Goal: Transaction & Acquisition: Purchase product/service

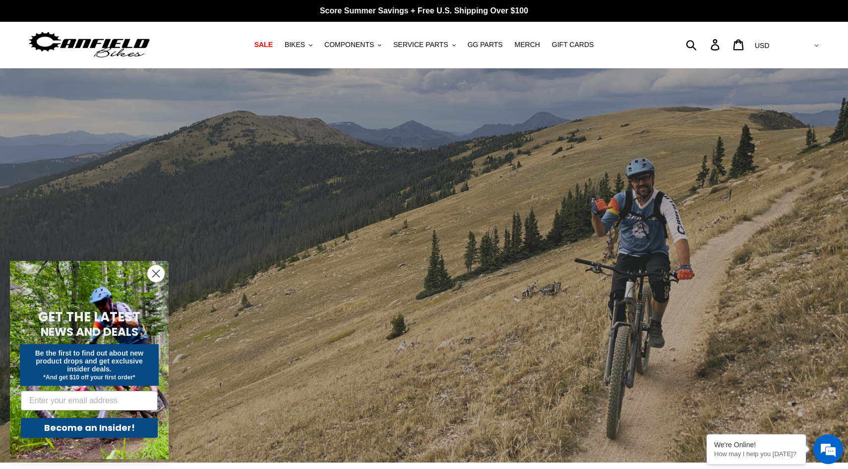
click at [155, 273] on icon "Close dialog" at bounding box center [156, 274] width 7 height 7
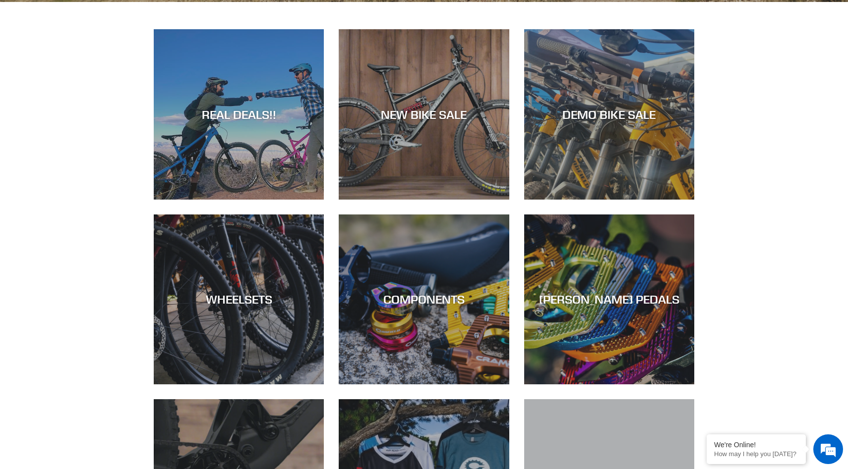
scroll to position [462, 0]
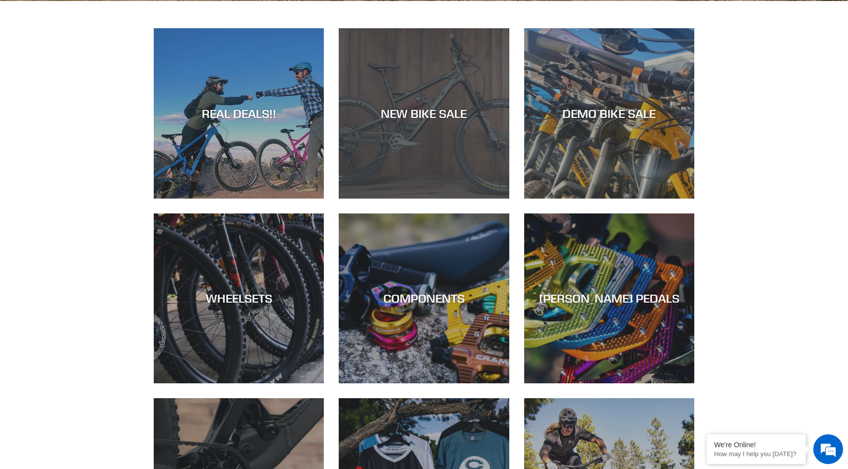
click at [420, 113] on div "NEW BIKE SALE" at bounding box center [424, 114] width 170 height 14
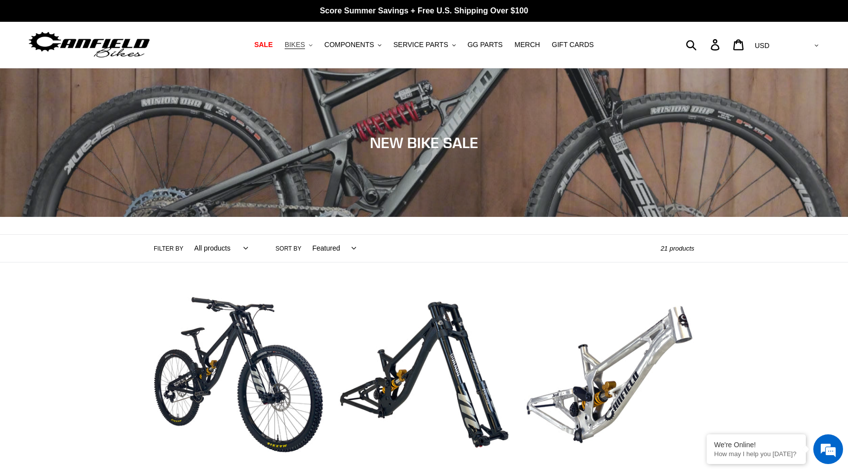
click at [299, 44] on span "BIKES" at bounding box center [295, 45] width 20 height 8
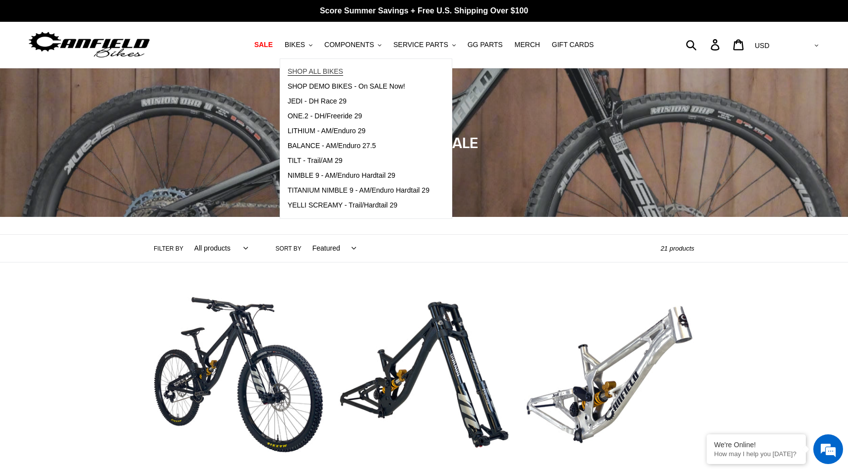
click at [313, 70] on span "SHOP ALL BIKES" at bounding box center [316, 71] width 56 height 8
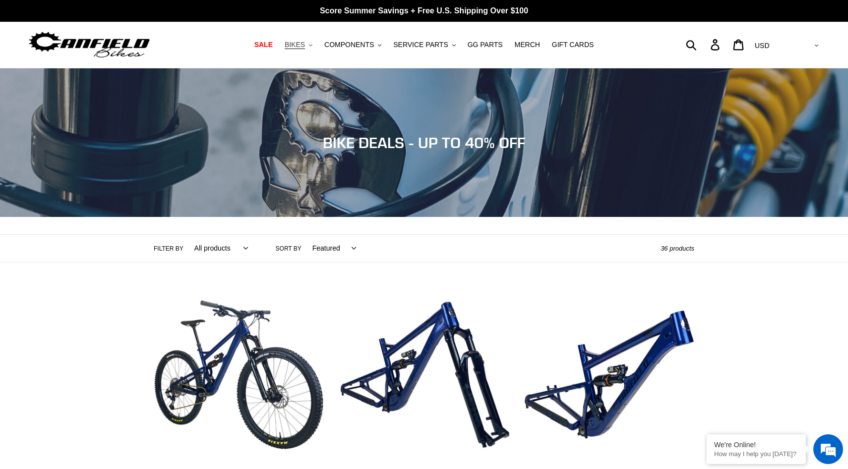
click at [297, 46] on span "BIKES" at bounding box center [295, 45] width 20 height 8
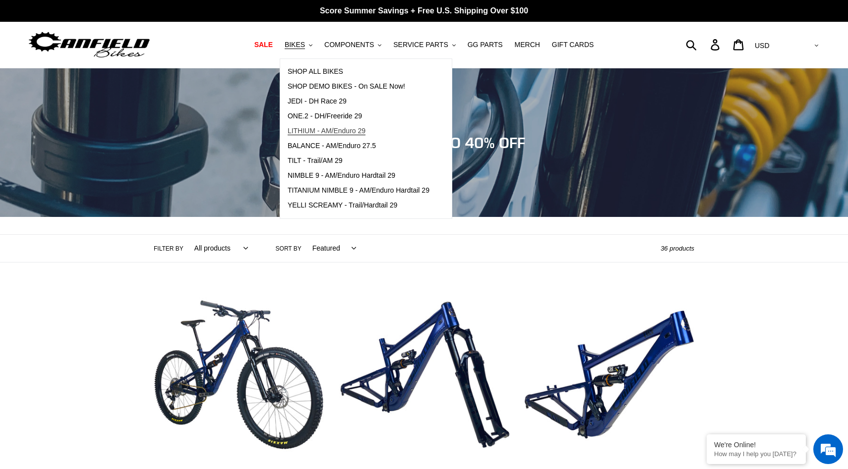
click at [345, 131] on span "LITHIUM - AM/Enduro 29" at bounding box center [327, 131] width 78 height 8
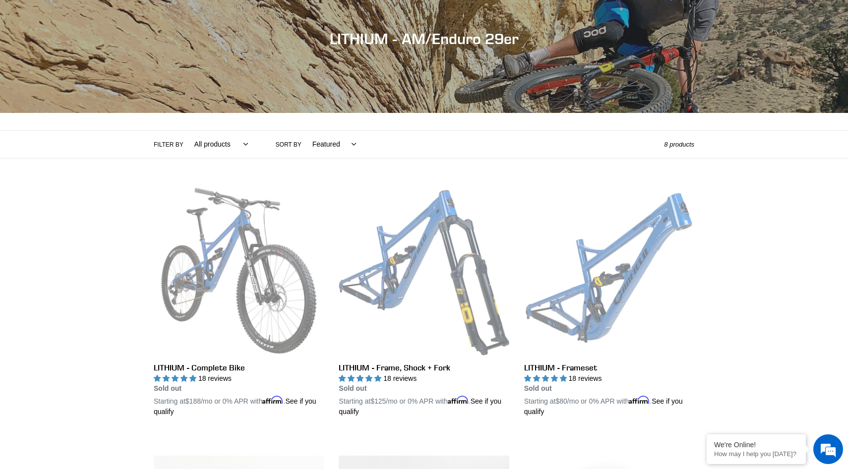
scroll to position [102, 0]
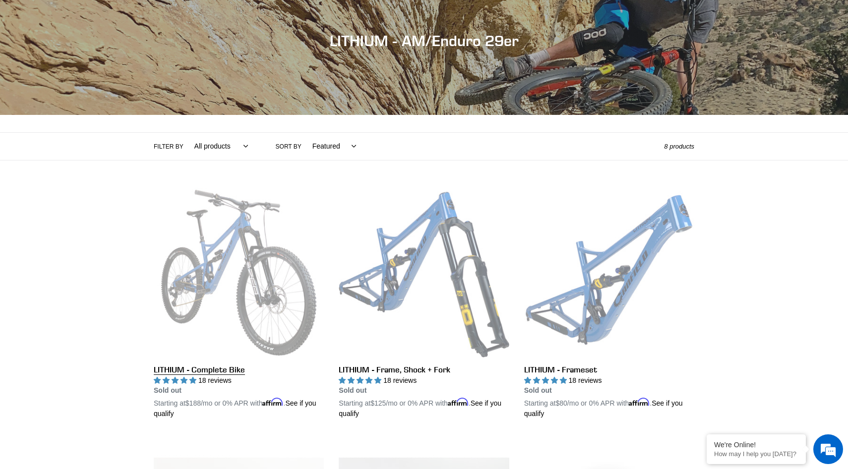
click at [210, 280] on link "LITHIUM - Complete Bike" at bounding box center [239, 304] width 170 height 232
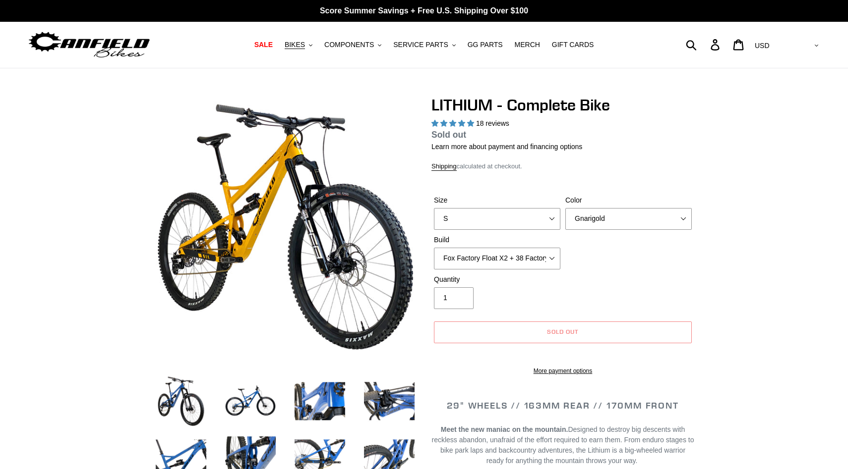
select select "highest-rating"
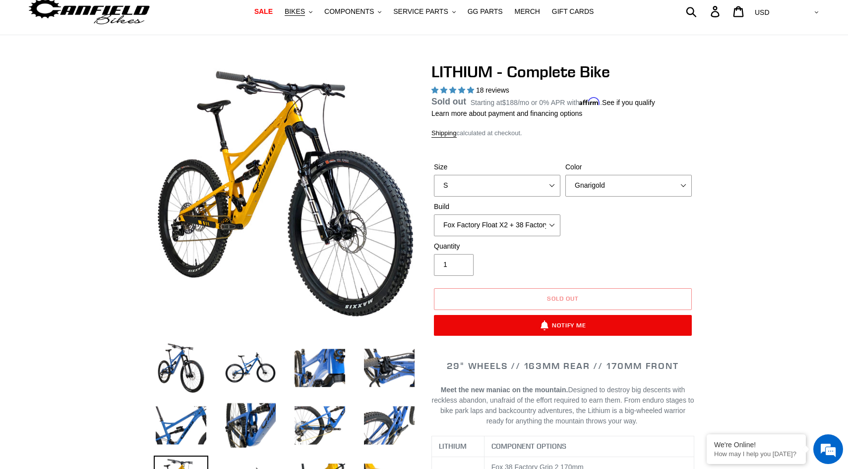
scroll to position [37, 0]
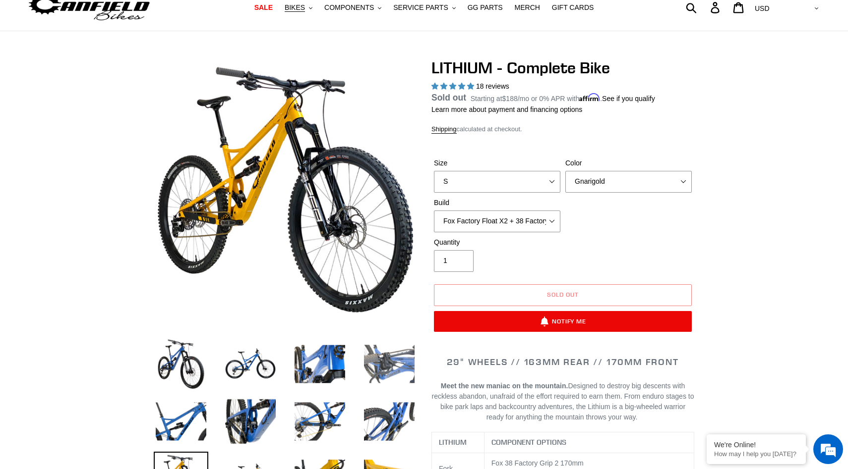
click at [375, 361] on img at bounding box center [389, 364] width 55 height 55
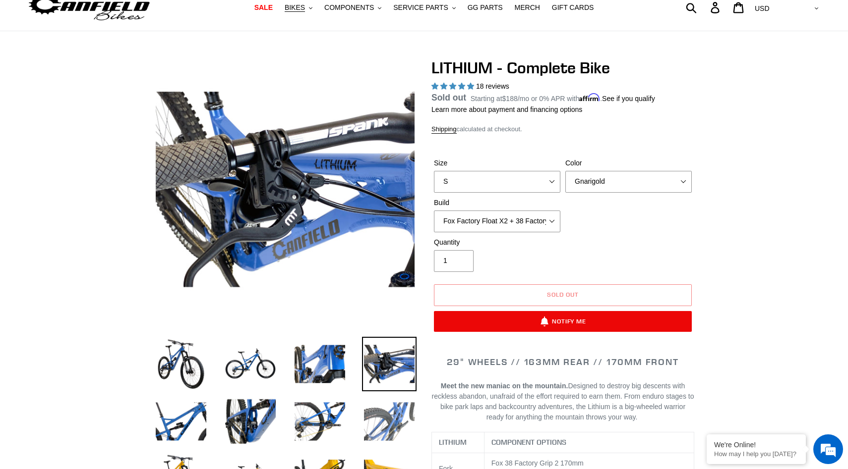
scroll to position [0, 0]
click at [379, 414] on img at bounding box center [389, 422] width 55 height 55
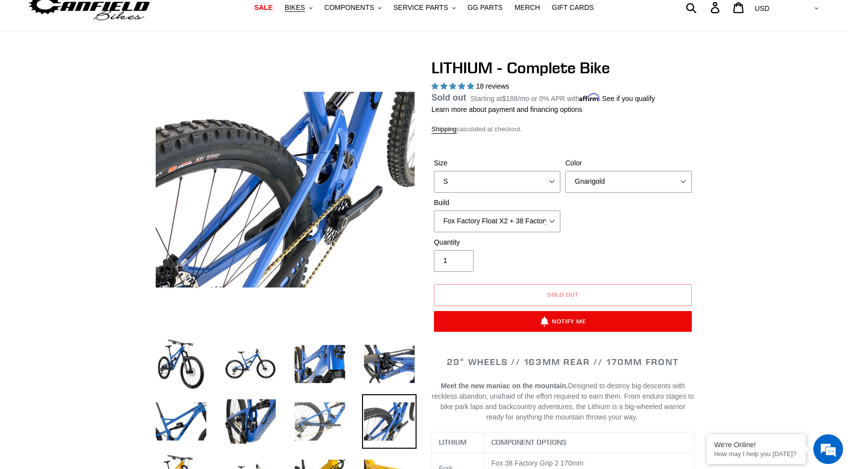
click at [306, 424] on img at bounding box center [319, 422] width 55 height 55
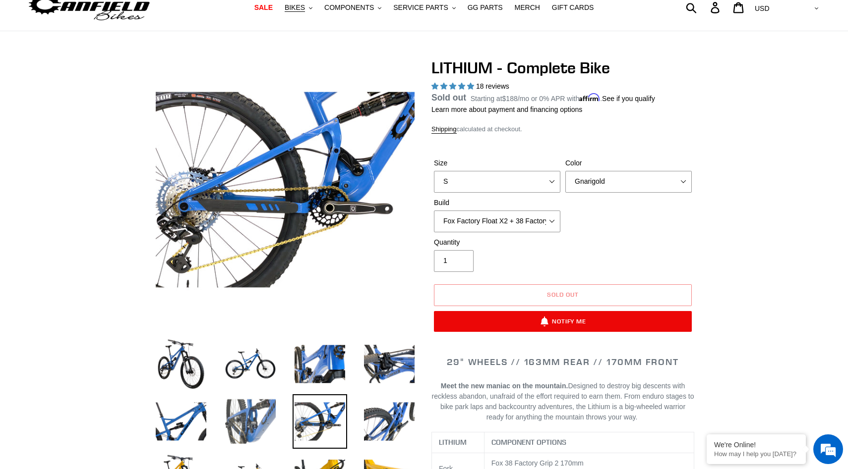
click at [266, 422] on img at bounding box center [250, 422] width 55 height 55
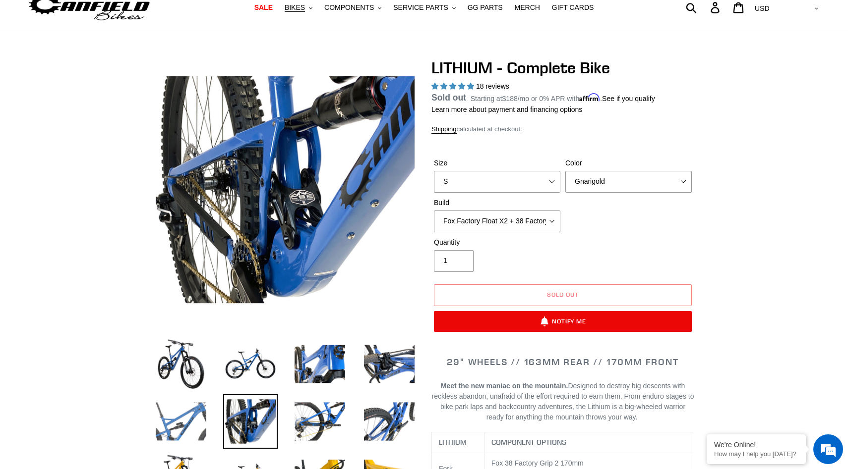
click at [192, 426] on img at bounding box center [181, 422] width 55 height 55
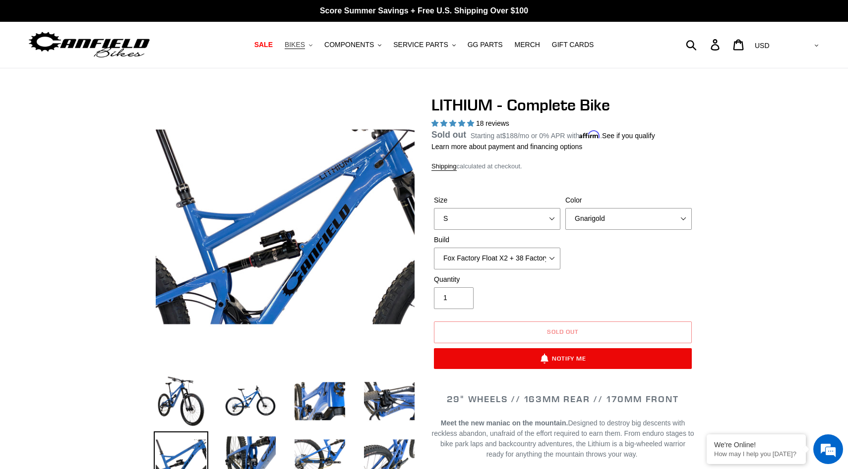
click at [299, 46] on span "BIKES" at bounding box center [295, 45] width 20 height 8
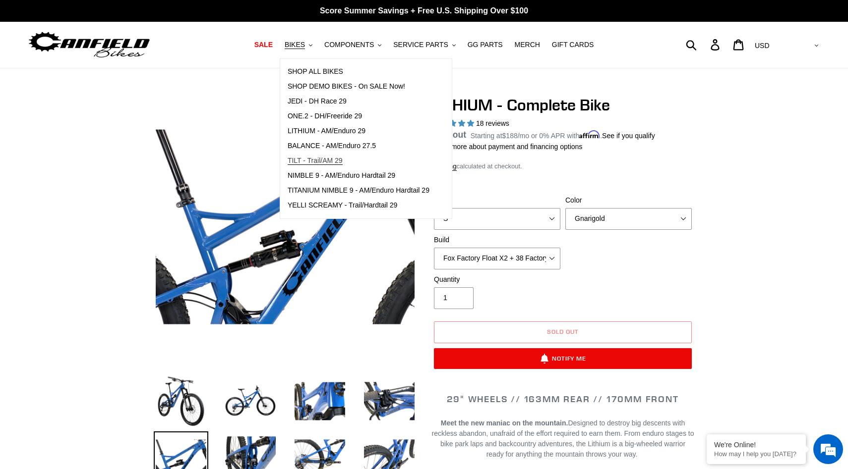
click at [323, 161] on span "TILT - Trail/AM 29" at bounding box center [315, 161] width 55 height 8
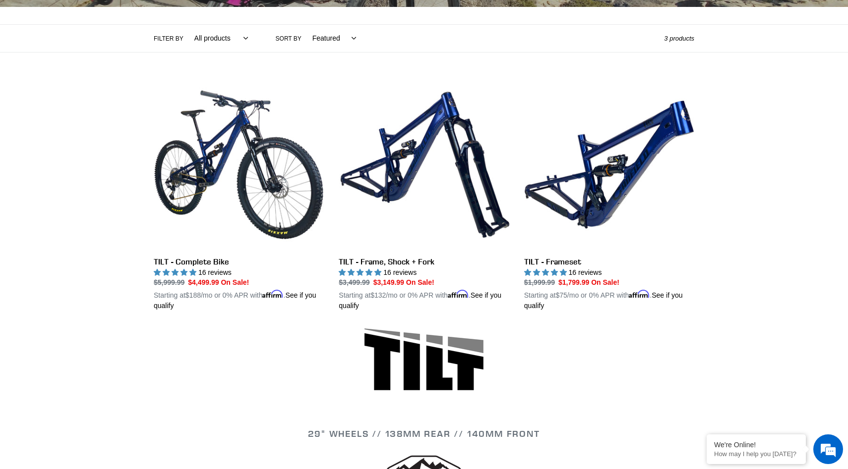
scroll to position [177, 0]
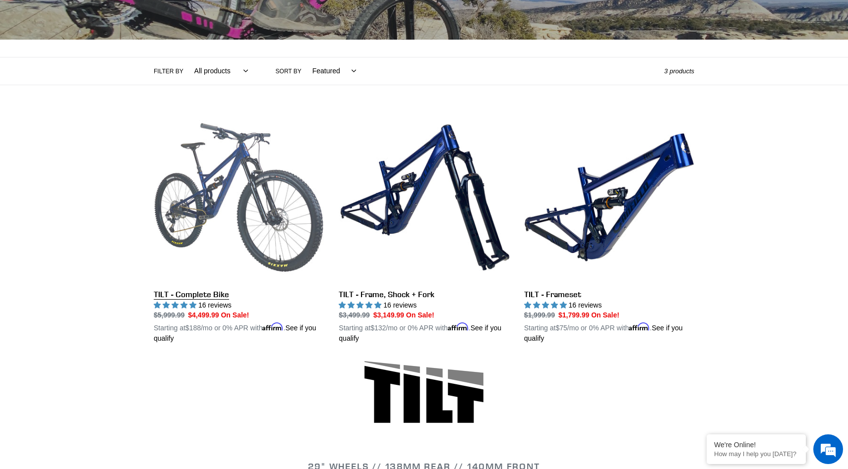
click at [218, 206] on link "TILT - Complete Bike" at bounding box center [239, 229] width 170 height 232
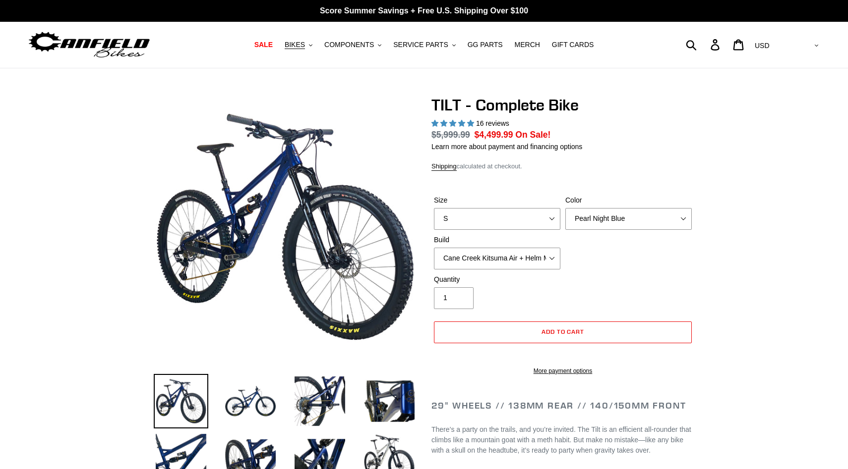
select select "highest-rating"
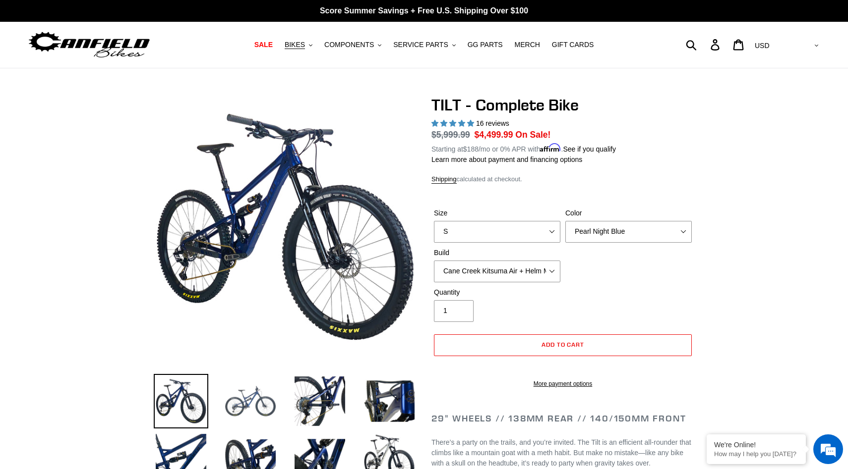
click at [246, 401] on img at bounding box center [250, 401] width 55 height 55
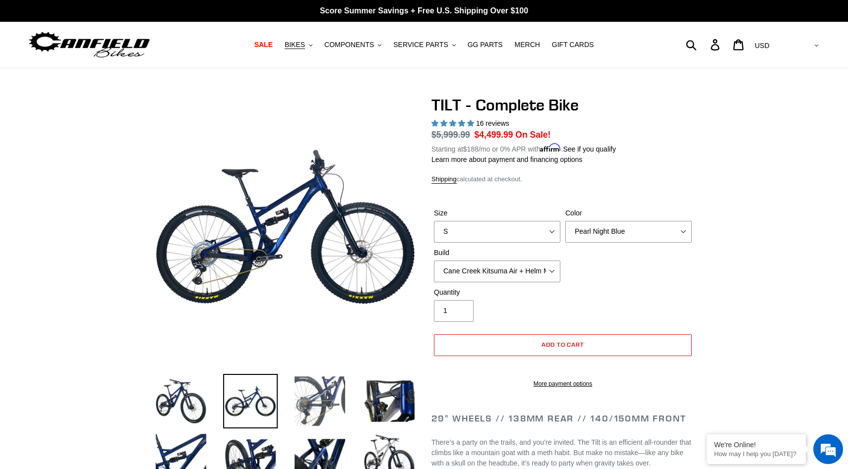
click at [311, 400] on img at bounding box center [319, 401] width 55 height 55
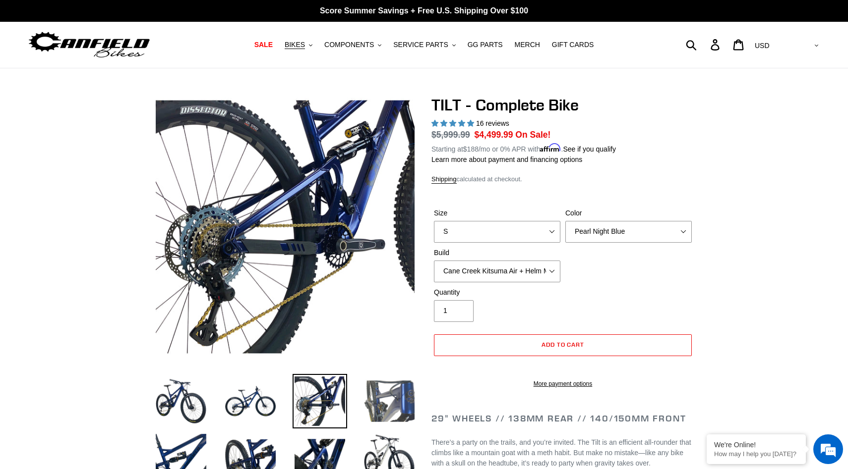
click at [378, 393] on img at bounding box center [389, 401] width 55 height 55
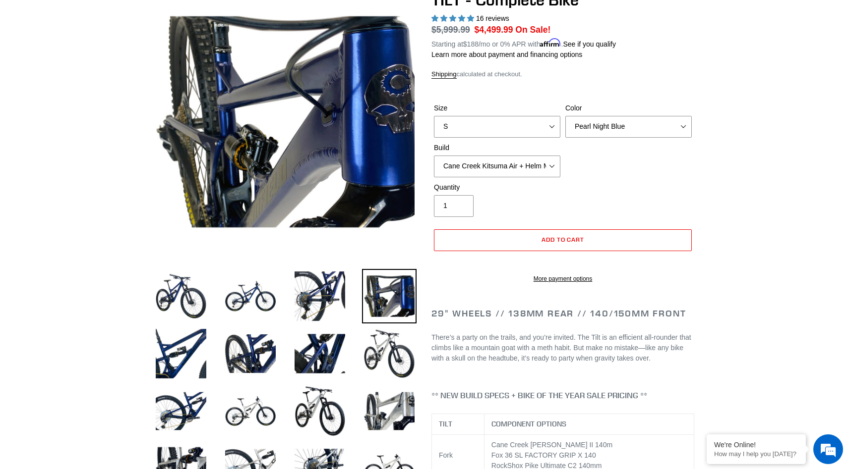
scroll to position [106, 0]
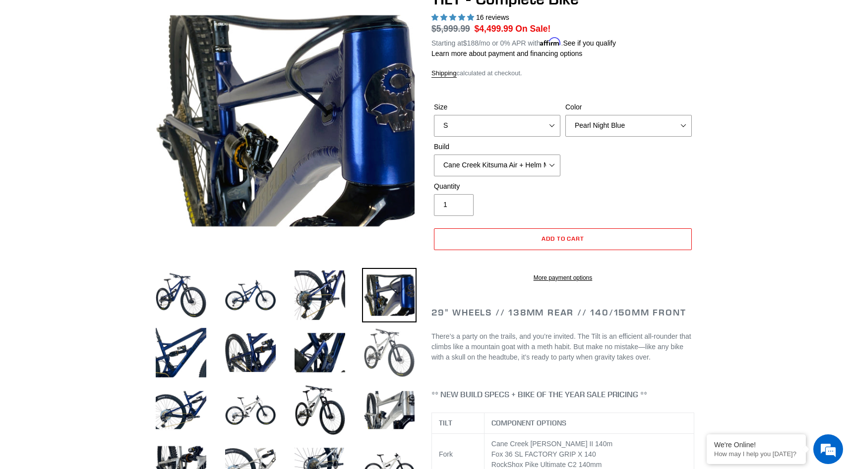
click at [384, 354] on img at bounding box center [389, 353] width 55 height 55
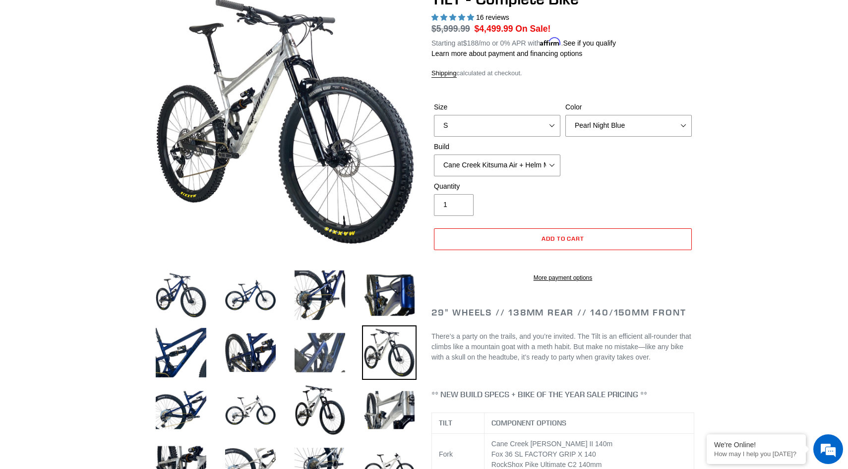
click at [329, 352] on img at bounding box center [319, 353] width 55 height 55
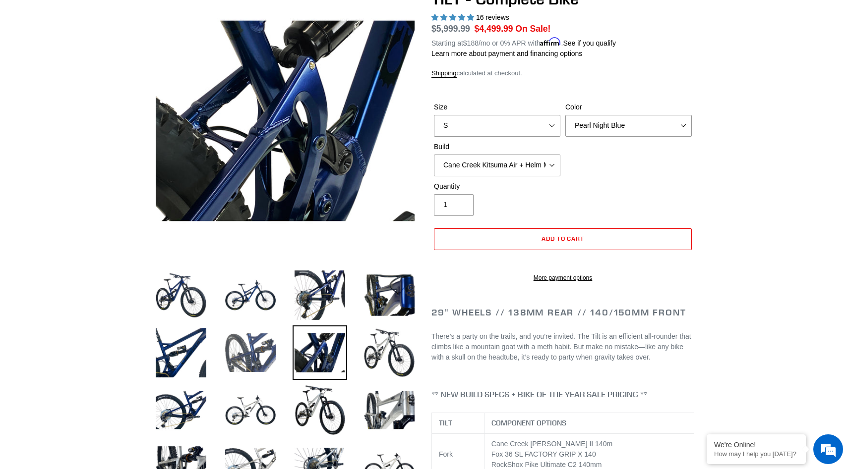
click at [266, 360] on img at bounding box center [250, 353] width 55 height 55
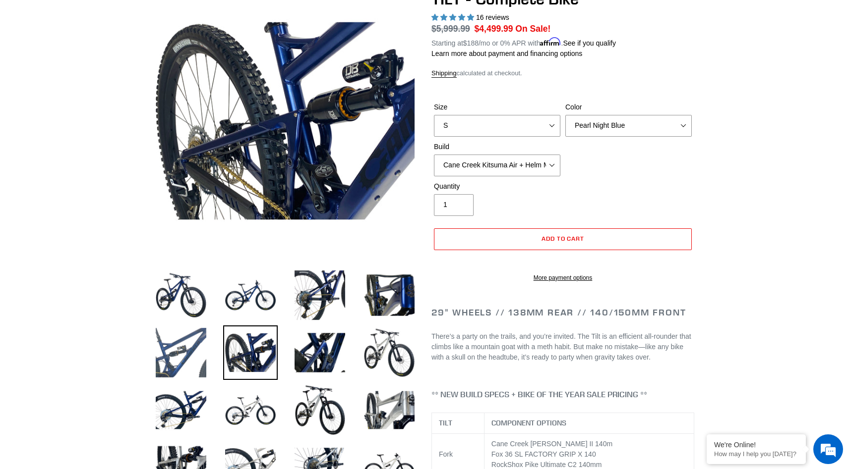
click at [183, 358] on img at bounding box center [181, 353] width 55 height 55
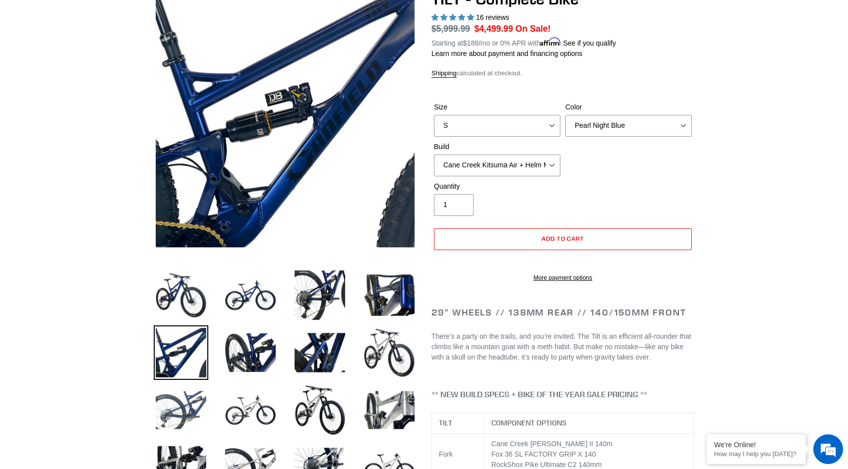
click at [189, 412] on img at bounding box center [181, 410] width 55 height 55
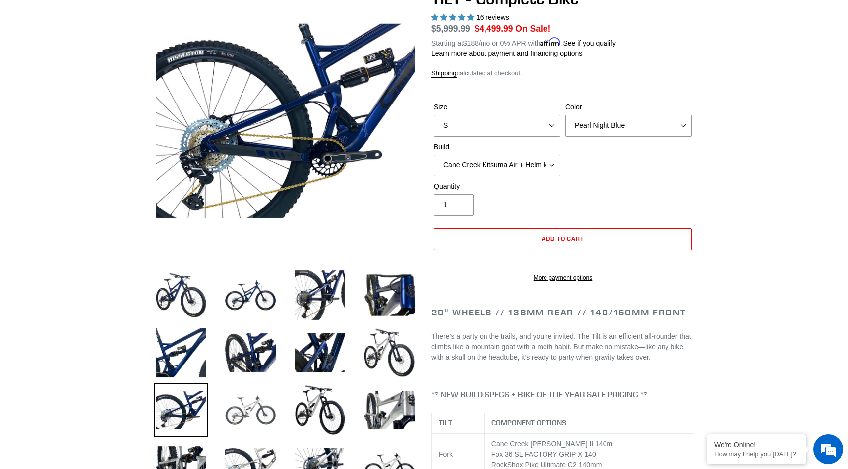
click at [239, 408] on img at bounding box center [250, 410] width 55 height 55
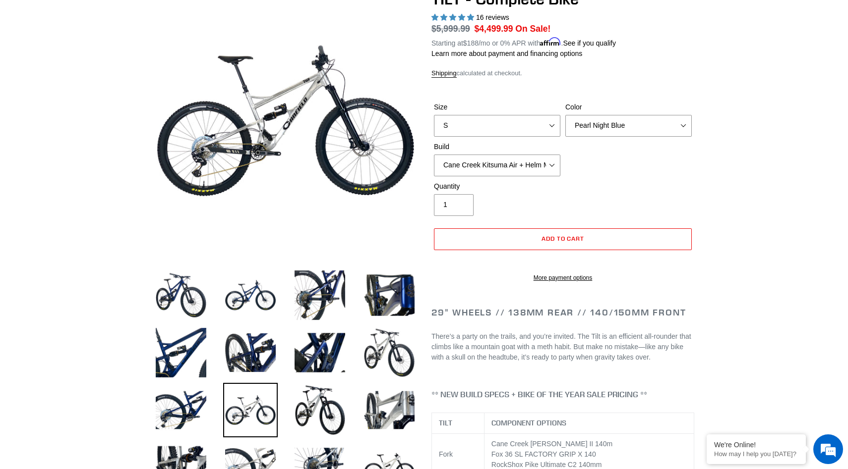
click at [288, 405] on li at bounding box center [312, 413] width 69 height 58
click at [321, 403] on img at bounding box center [319, 410] width 55 height 55
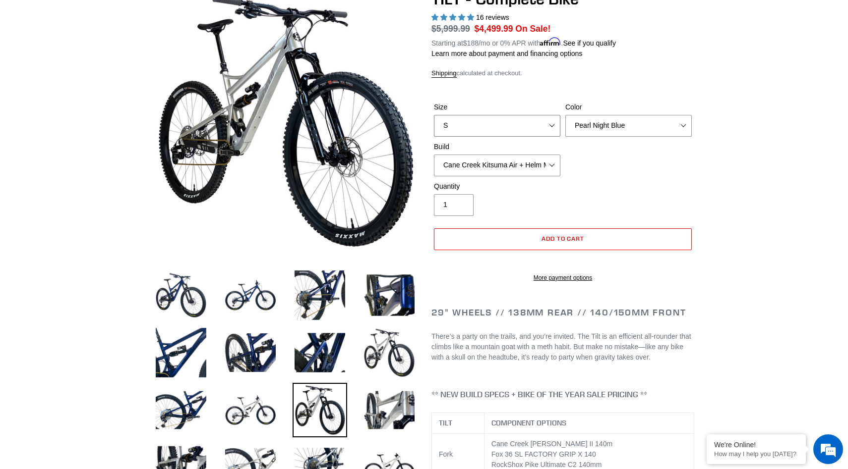
click at [536, 120] on select "S M L" at bounding box center [497, 126] width 126 height 22
select select "L"
click at [434, 115] on select "S M L" at bounding box center [497, 126] width 126 height 22
click at [601, 124] on select "Pearl Night Blue Stealth Silver Raw" at bounding box center [628, 126] width 126 height 22
click at [565, 115] on select "Pearl Night Blue Stealth Silver Raw" at bounding box center [628, 126] width 126 height 22
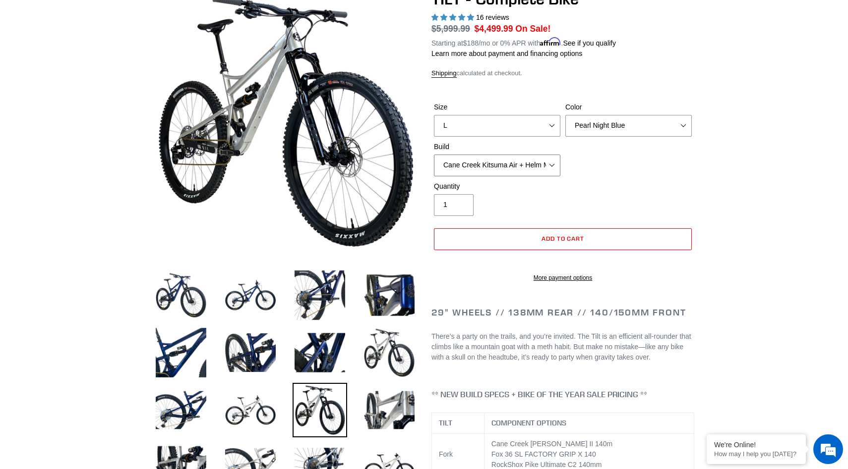
click at [531, 164] on select "Cane Creek Kitsuma Air + Helm MKII 140 + SRAM GX Cane Creek Kitsuma Air + Helm …" at bounding box center [497, 166] width 126 height 22
click at [434, 155] on select "Cane Creek Kitsuma Air + Helm MKII 140 + SRAM GX Cane Creek Kitsuma Air + Helm …" at bounding box center [497, 166] width 126 height 22
click at [618, 175] on div "Size S M L Color Pearl Night Blue Stealth Silver Raw Build Cane Creek Kitsuma A…" at bounding box center [562, 141] width 263 height 79
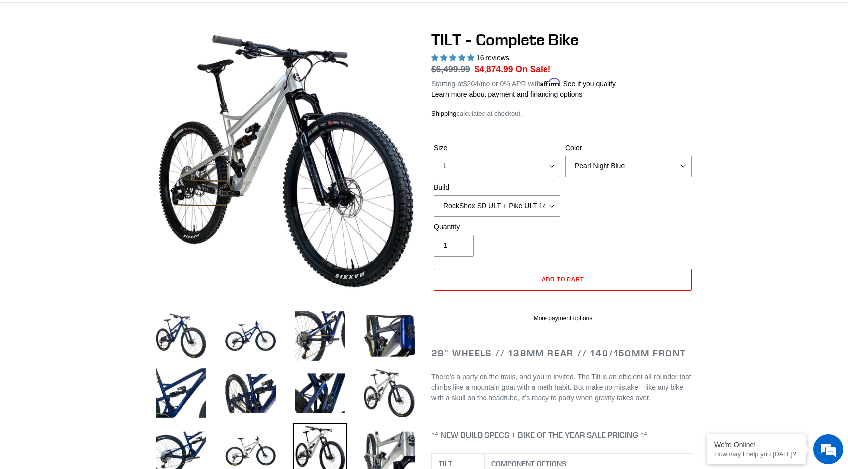
scroll to position [65, 0]
click at [528, 204] on select "Cane Creek Kitsuma Air + Helm MKII 140 + SRAM GX Cane Creek Kitsuma Air + Helm …" at bounding box center [497, 207] width 126 height 22
click at [434, 196] on select "Cane Creek Kitsuma Air + Helm MKII 140 + SRAM GX Cane Creek Kitsuma Air + Helm …" at bounding box center [497, 207] width 126 height 22
click at [517, 201] on select "Cane Creek Kitsuma Air + Helm MKII 140 + SRAM GX Cane Creek Kitsuma Air + Helm …" at bounding box center [497, 207] width 126 height 22
select select "Fox Float X + 36 SL Factory Grip X 140 + SRAM XO"
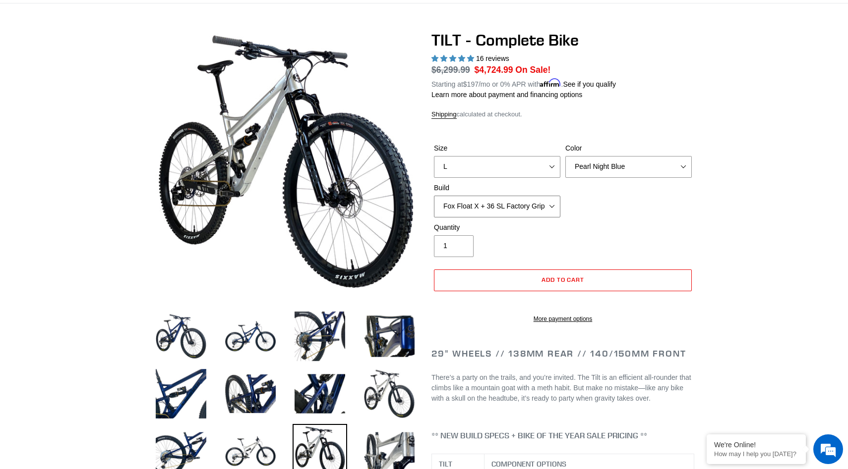
click at [434, 196] on select "Cane Creek Kitsuma Air + Helm MKII 140 + SRAM GX Cane Creek Kitsuma Air + Helm …" at bounding box center [497, 207] width 126 height 22
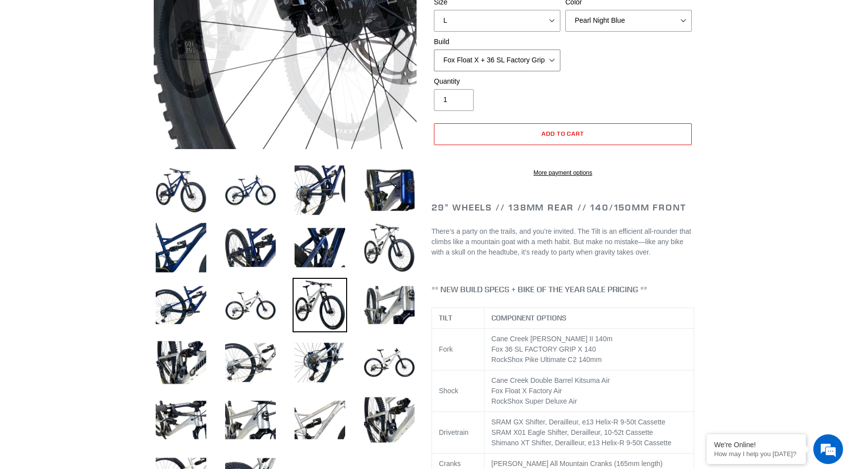
scroll to position [234, 0]
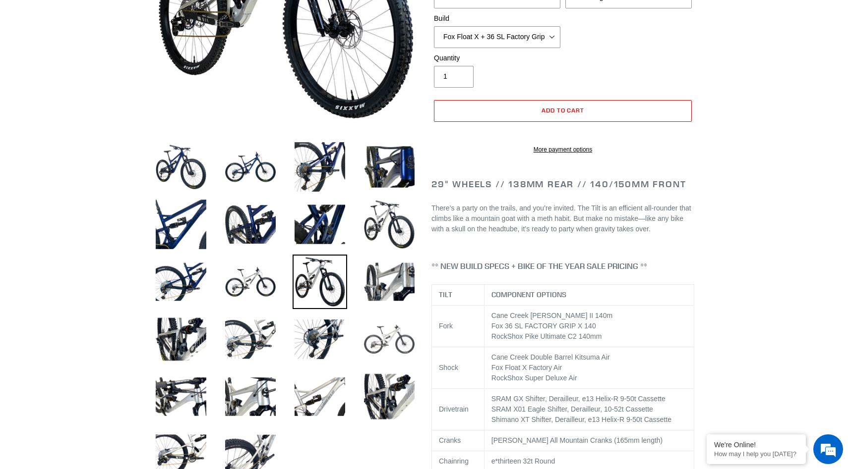
click at [374, 337] on img at bounding box center [389, 339] width 55 height 55
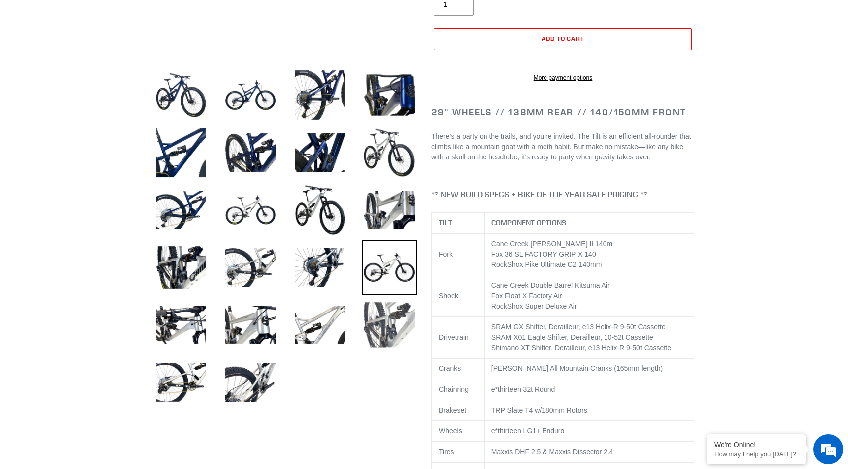
click at [388, 330] on img at bounding box center [389, 325] width 55 height 55
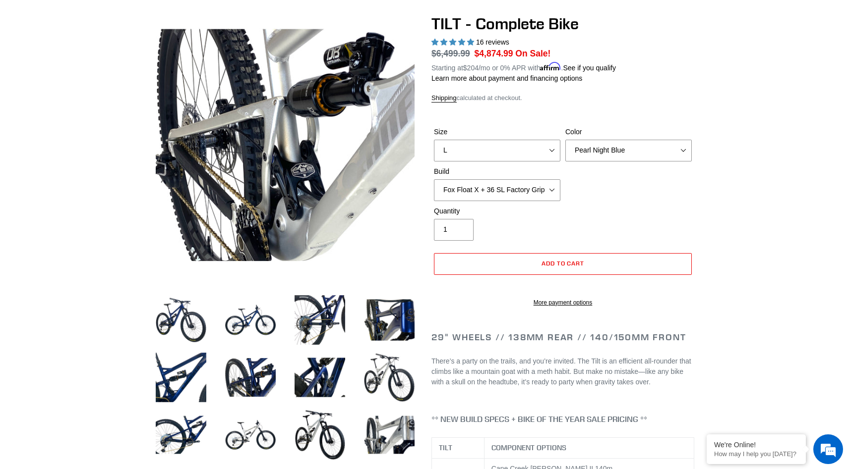
scroll to position [76, 0]
